Goal: Use online tool/utility

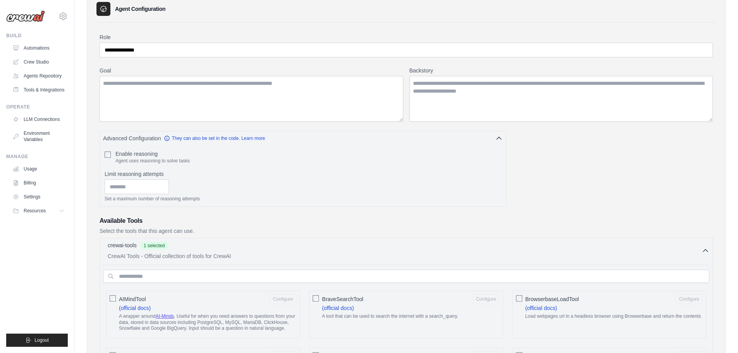
scroll to position [48, 0]
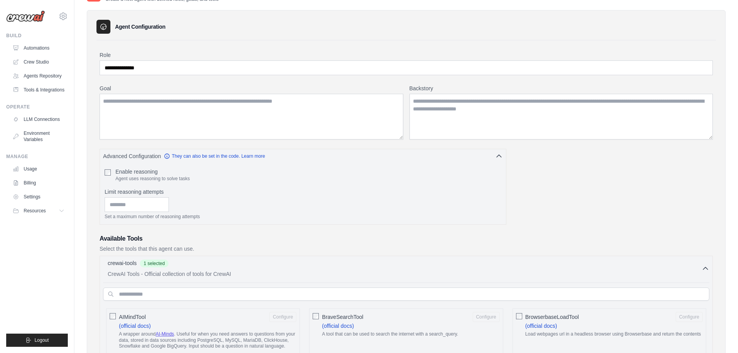
click at [30, 34] on div "Build" at bounding box center [37, 36] width 62 height 6
click at [43, 57] on ul "Automations Crew Studio Agents Repository Tools & Integrations" at bounding box center [38, 69] width 58 height 54
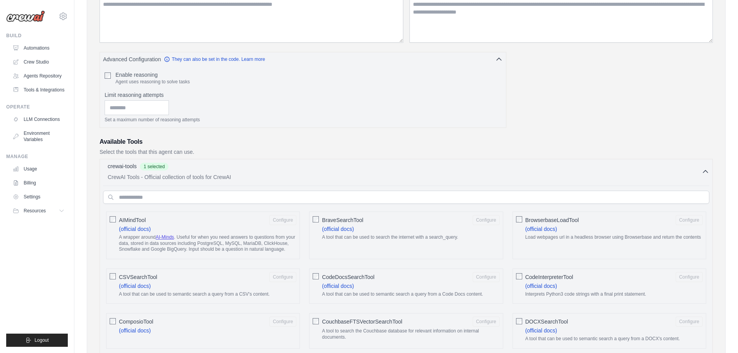
scroll to position [164, 0]
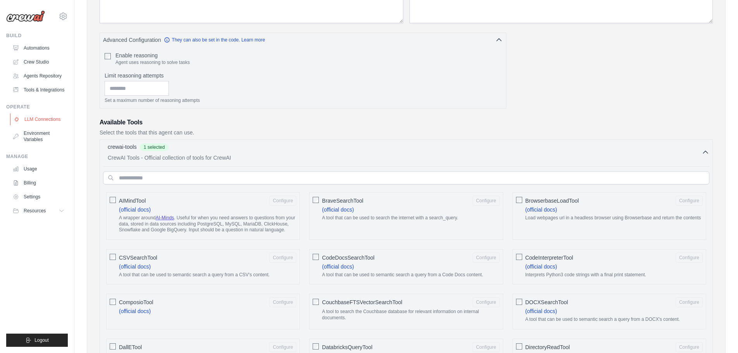
click at [31, 123] on link "LLM Connections" at bounding box center [39, 119] width 58 height 12
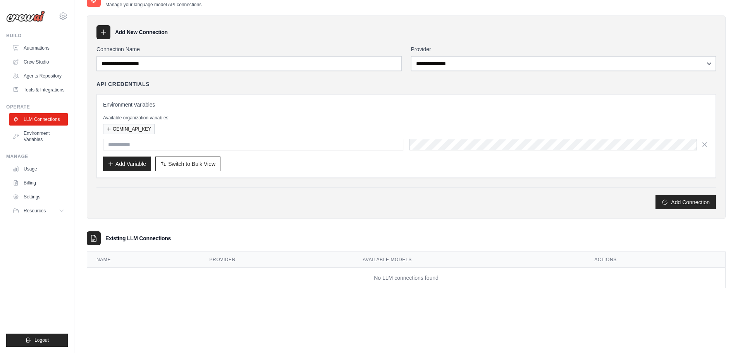
scroll to position [4, 0]
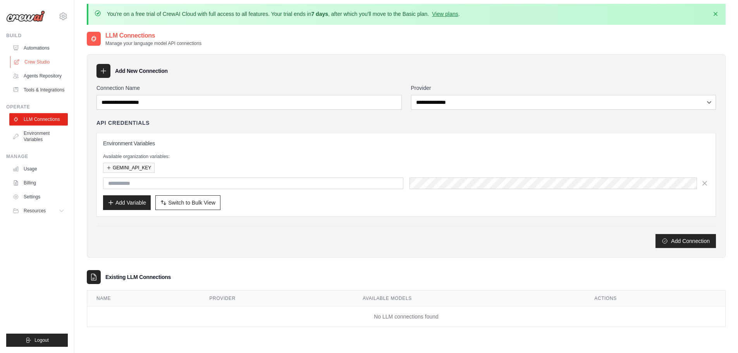
click at [34, 64] on link "Crew Studio" at bounding box center [39, 62] width 58 height 12
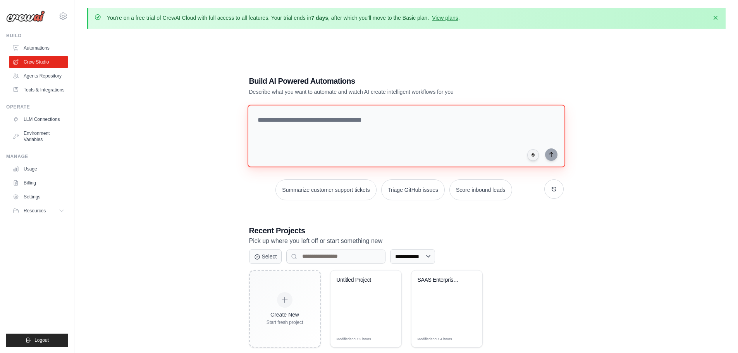
click at [297, 119] on textarea at bounding box center [406, 136] width 318 height 63
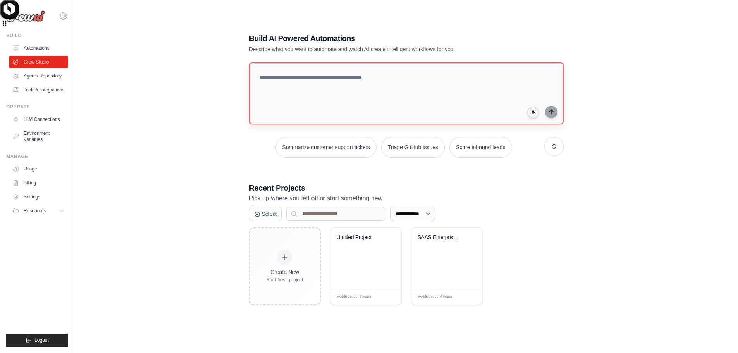
drag, startPoint x: 736, startPoint y: 11, endPoint x: 524, endPoint y: 69, distance: 220.0
click at [524, 69] on body "paulo@animtools.com Settings Build Automations" at bounding box center [369, 154] width 738 height 395
click at [486, 79] on textarea at bounding box center [406, 93] width 318 height 63
type textarea "**********"
